Goal: Browse casually: Explore the website without a specific task or goal

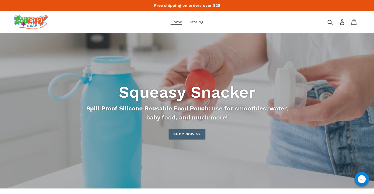
click at [178, 138] on link "Shop now >>" at bounding box center [187, 134] width 37 height 11
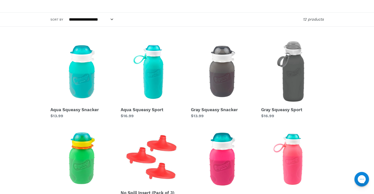
scroll to position [68, 0]
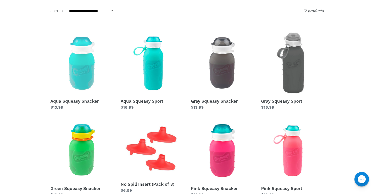
click at [81, 51] on link "Aqua Squeasy Snacker" at bounding box center [81, 71] width 63 height 79
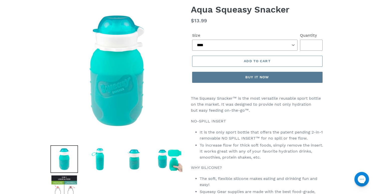
scroll to position [75, 0]
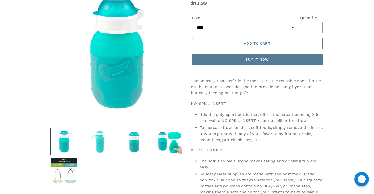
click at [97, 149] on img at bounding box center [100, 142] width 28 height 28
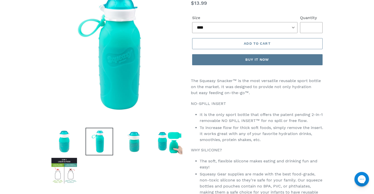
click at [96, 149] on img at bounding box center [100, 142] width 28 height 28
click at [135, 144] on img at bounding box center [135, 142] width 28 height 28
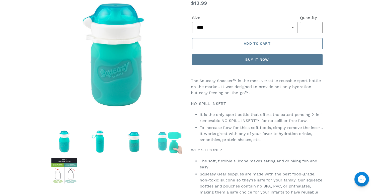
click at [176, 136] on img at bounding box center [170, 142] width 28 height 28
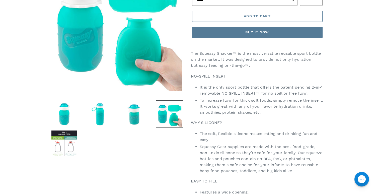
scroll to position [106, 0]
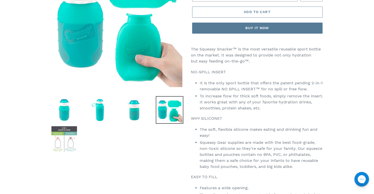
click at [75, 146] on img at bounding box center [64, 139] width 28 height 28
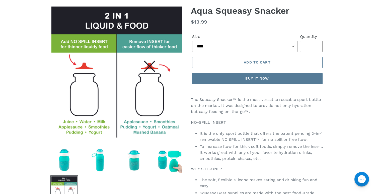
scroll to position [63, 0]
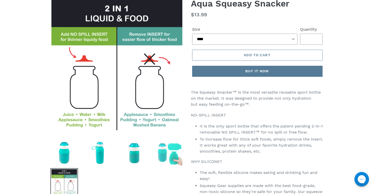
click at [172, 155] on img at bounding box center [170, 153] width 28 height 28
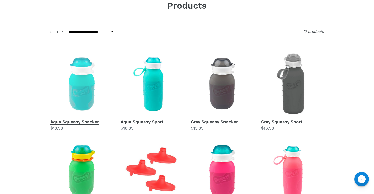
scroll to position [22, 0]
